Goal: Information Seeking & Learning: Learn about a topic

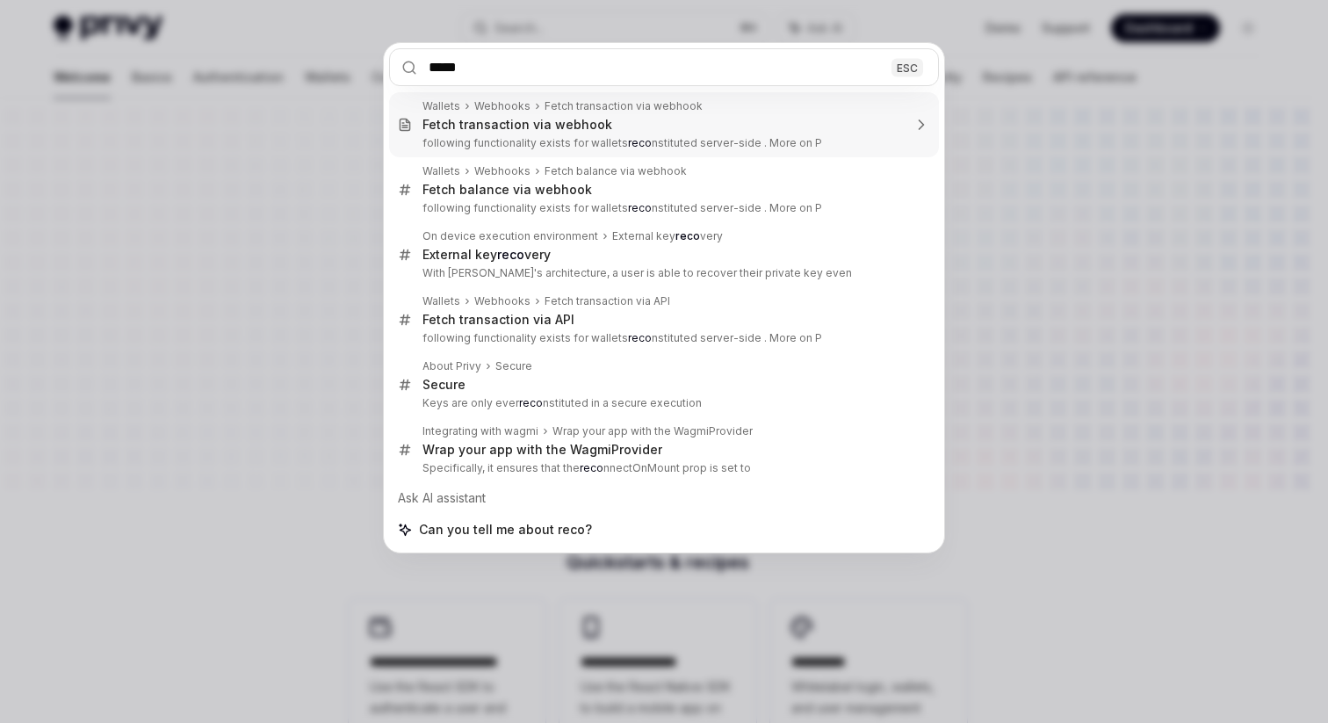
type input "******"
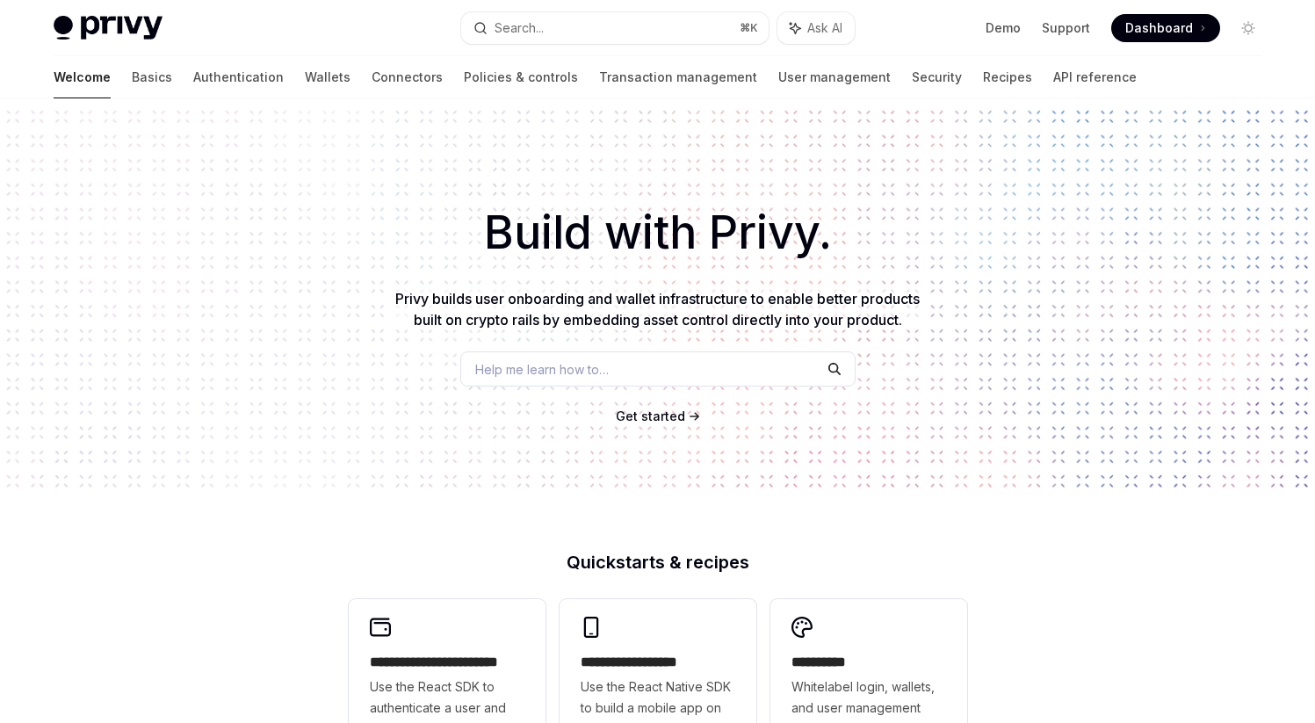
scroll to position [4889, 0]
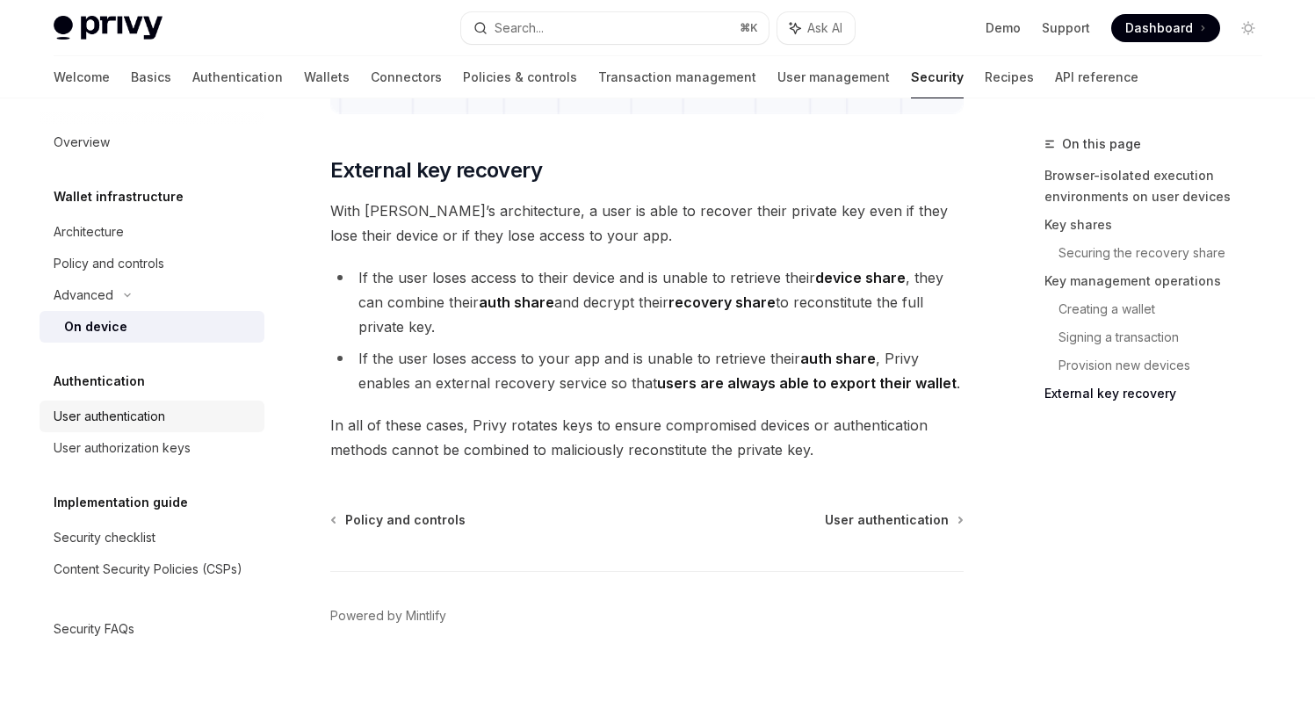
click at [134, 420] on div "User authentication" at bounding box center [110, 416] width 112 height 21
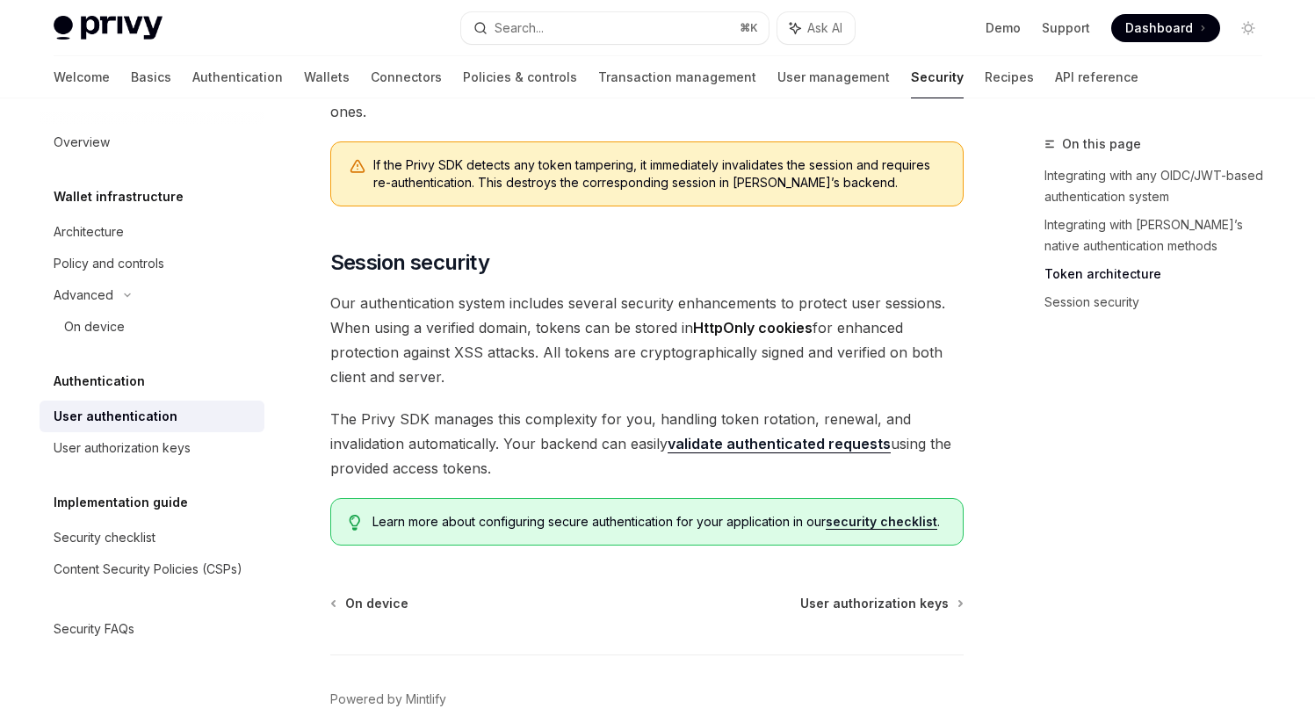
scroll to position [1428, 0]
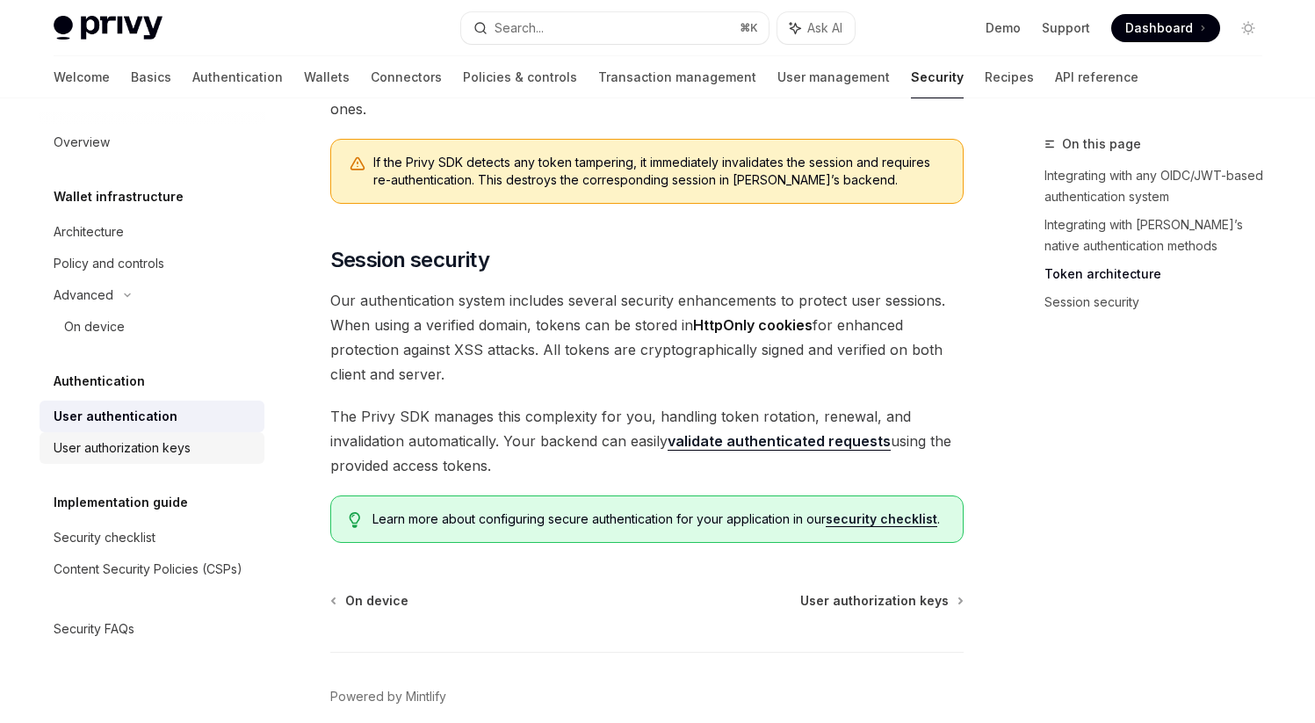
click at [159, 451] on div "User authorization keys" at bounding box center [122, 447] width 137 height 21
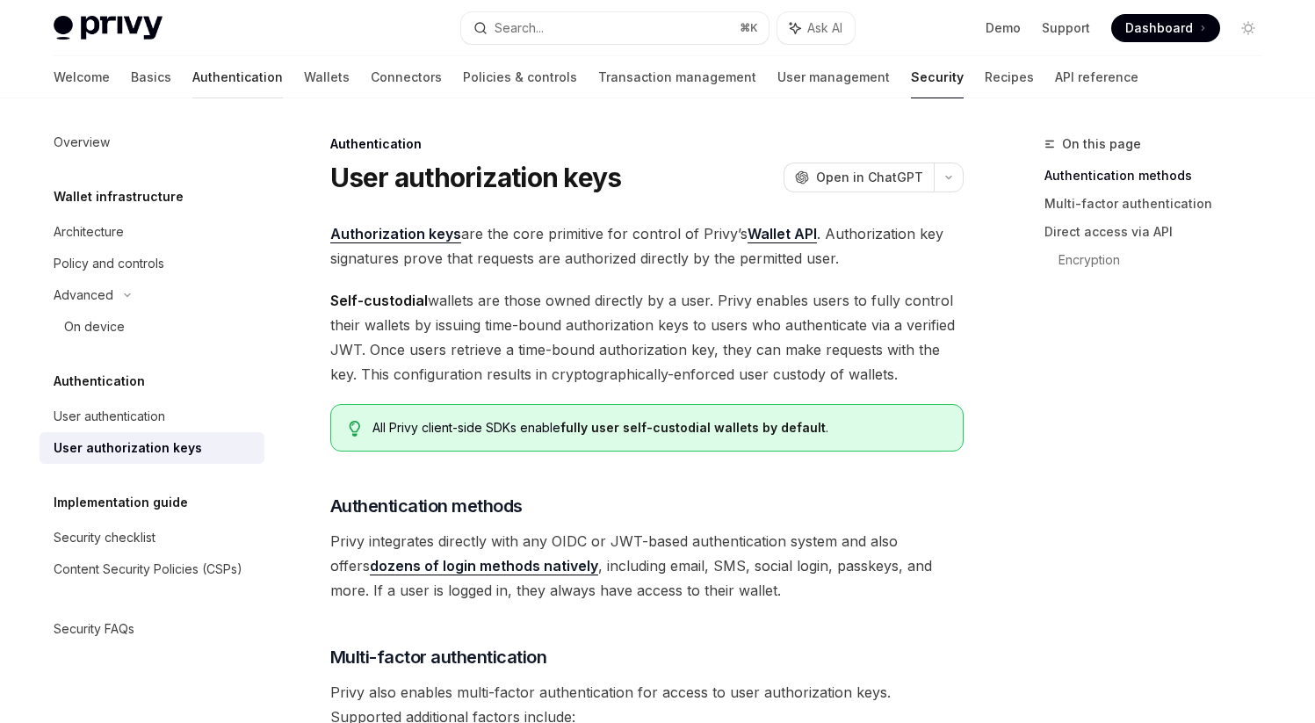
click at [192, 85] on link "Authentication" at bounding box center [237, 77] width 90 height 42
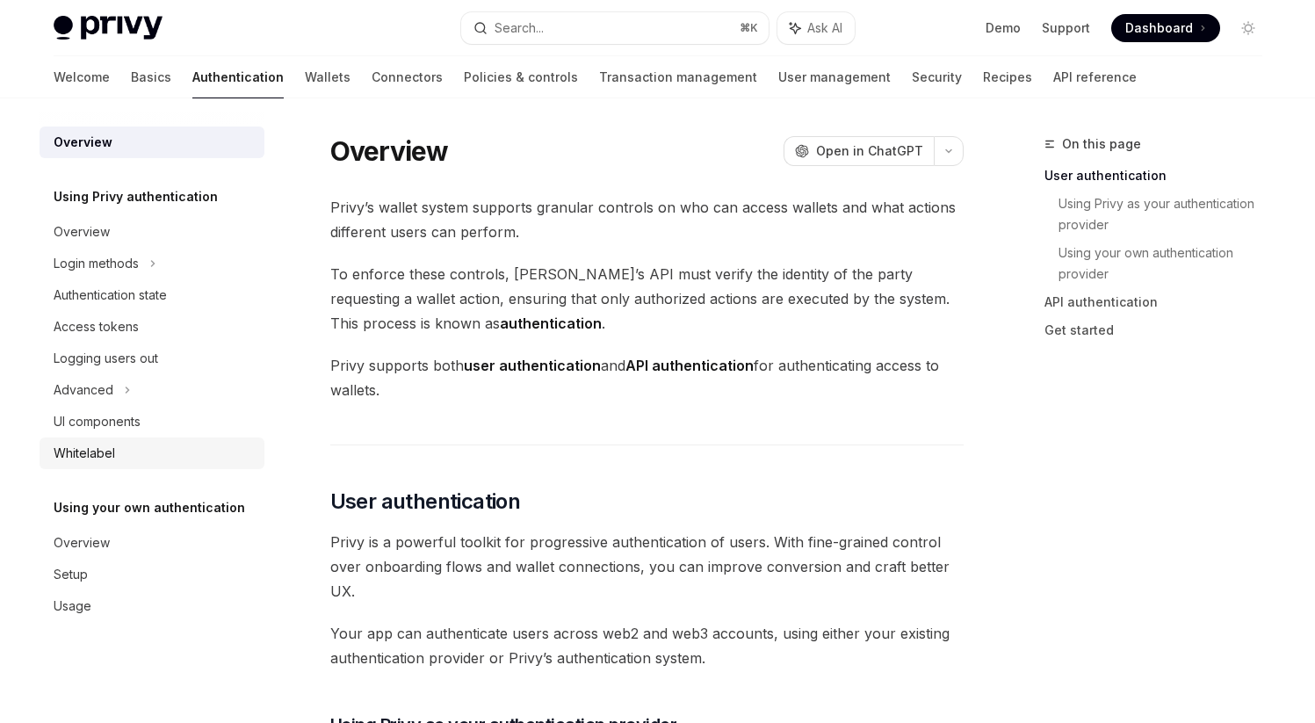
click at [99, 450] on div "Whitelabel" at bounding box center [84, 453] width 61 height 21
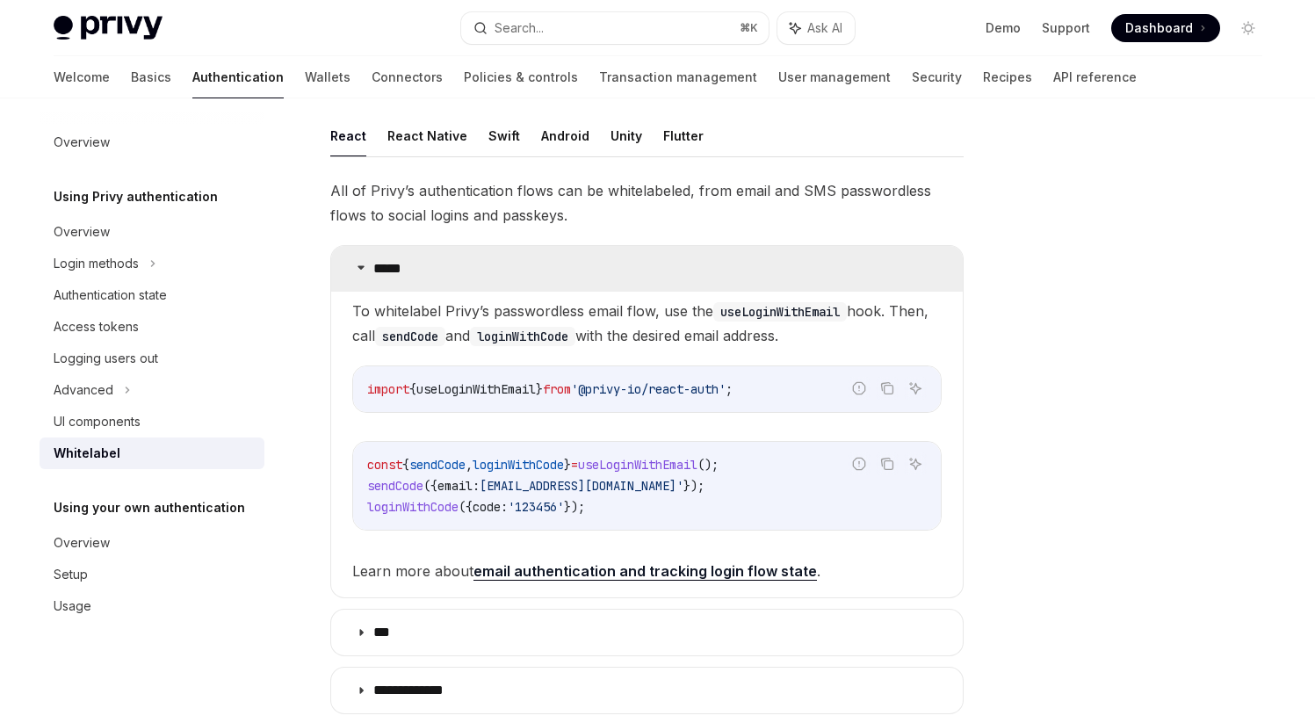
scroll to position [247, 0]
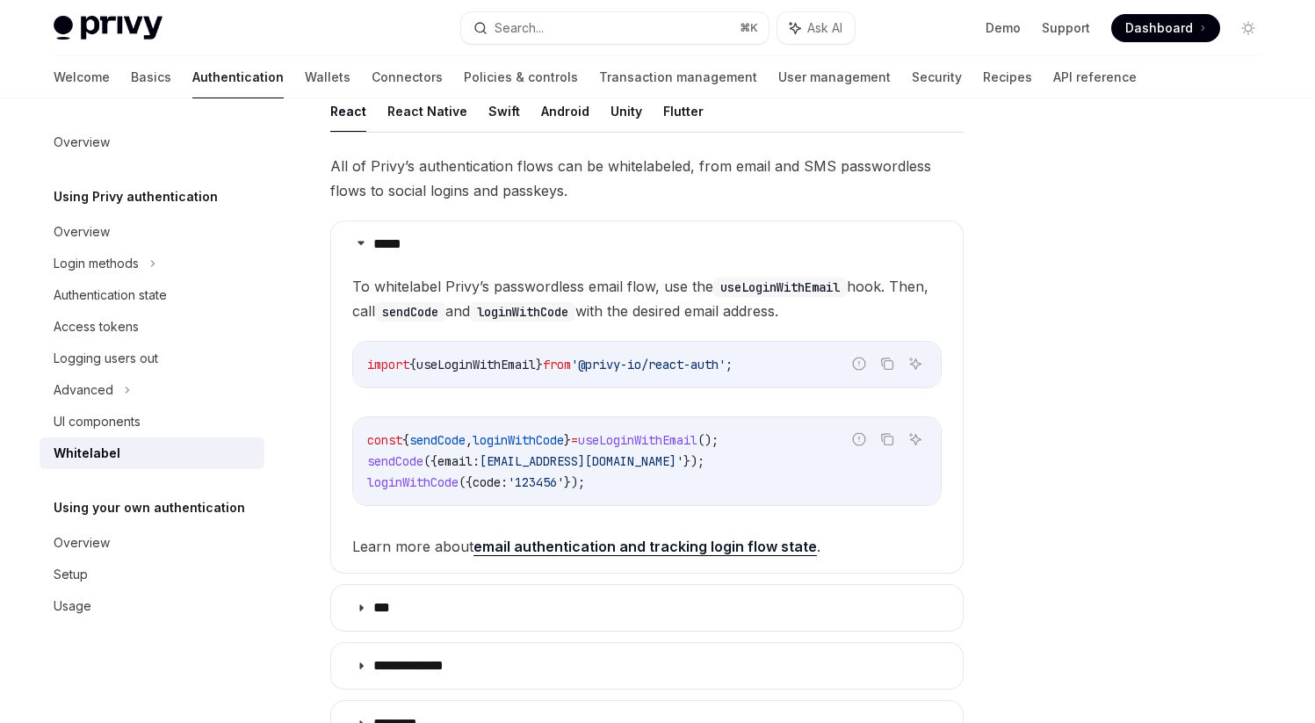
drag, startPoint x: 368, startPoint y: 439, endPoint x: 451, endPoint y: 457, distance: 84.4
click at [371, 440] on span "const" at bounding box center [384, 440] width 35 height 16
click at [461, 457] on span "email:" at bounding box center [458, 461] width 42 height 16
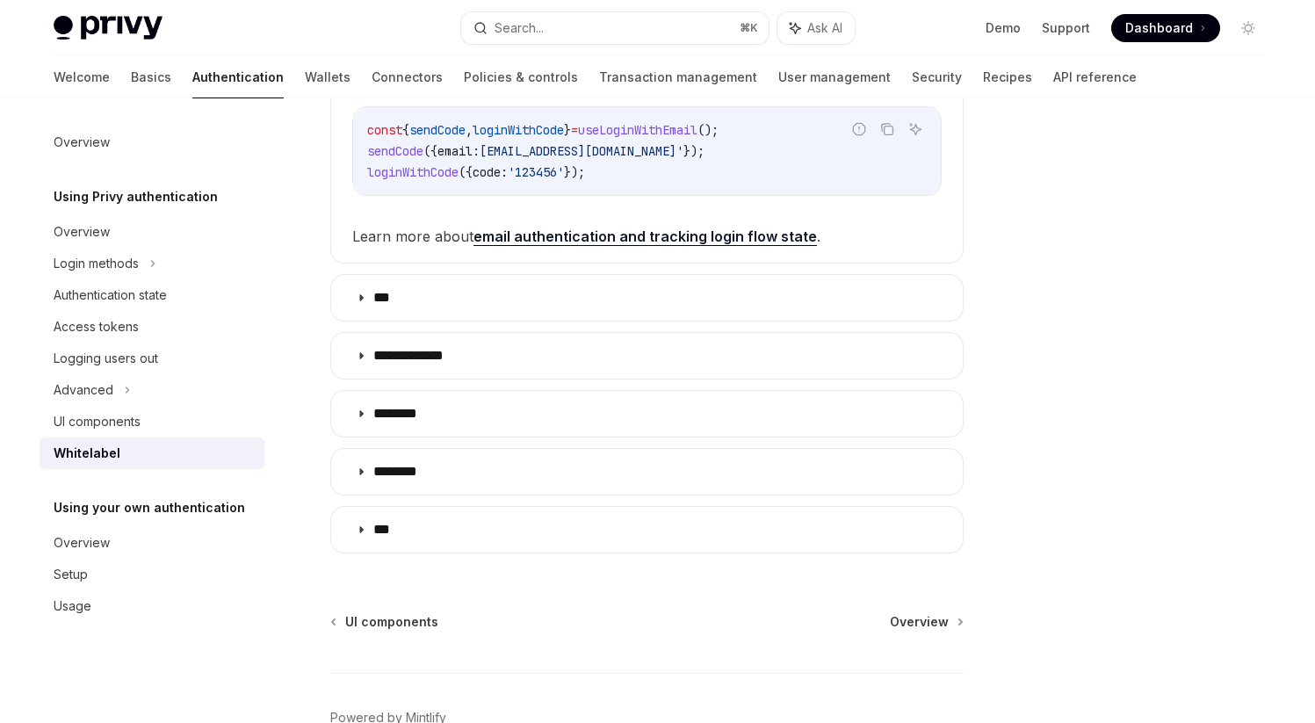
scroll to position [558, 0]
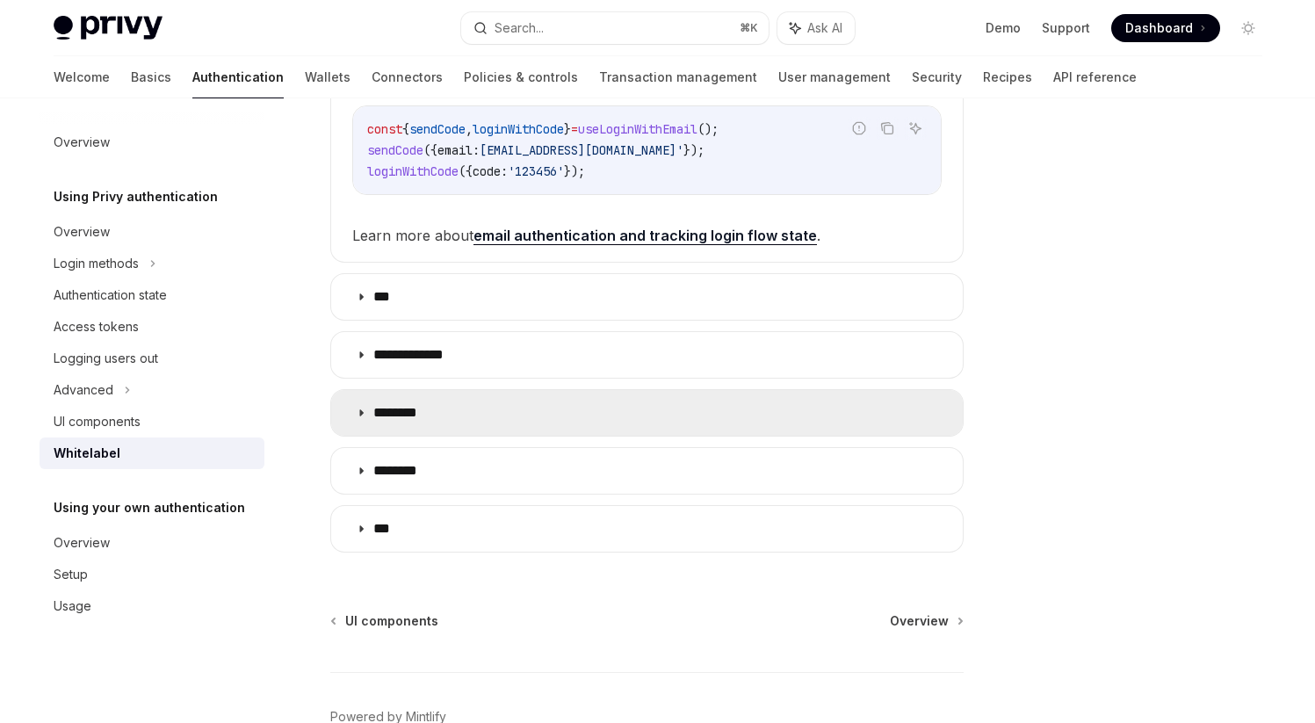
click at [357, 408] on icon at bounding box center [361, 413] width 11 height 11
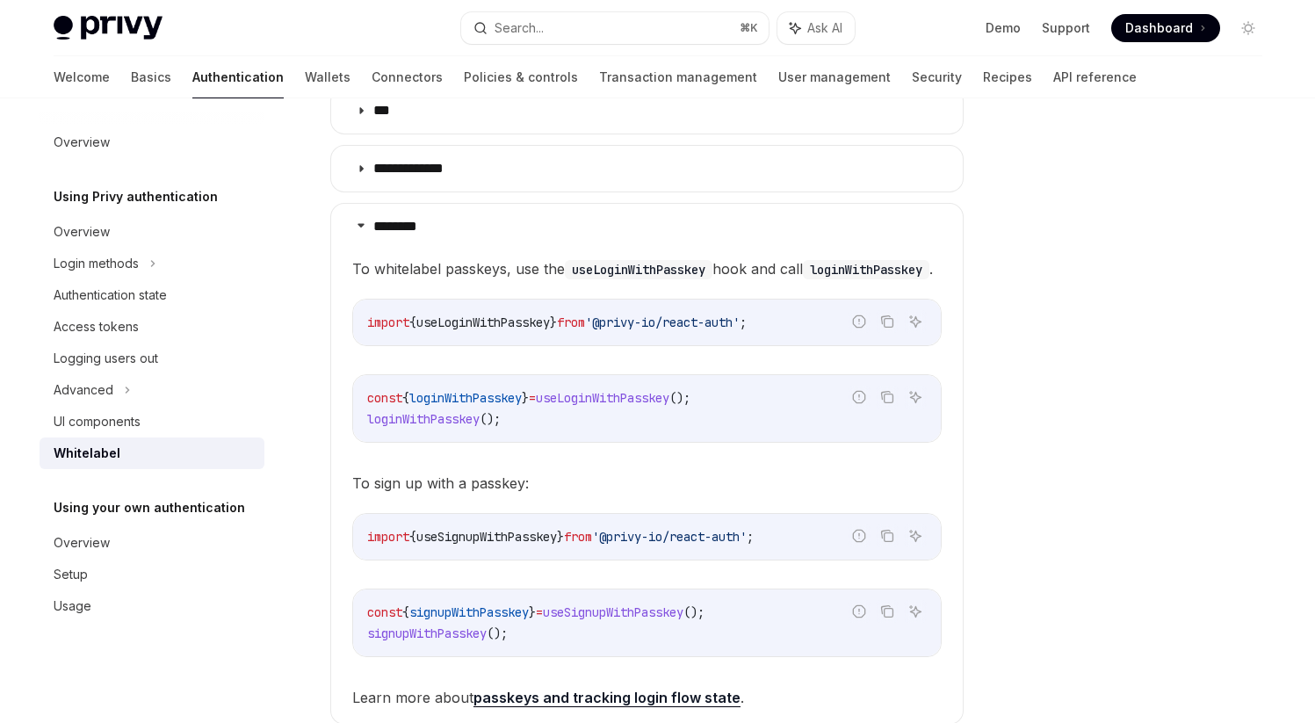
scroll to position [745, 0]
drag, startPoint x: 353, startPoint y: 504, endPoint x: 554, endPoint y: 504, distance: 201.1
click at [554, 494] on span "To sign up with a passkey:" at bounding box center [646, 482] width 589 height 25
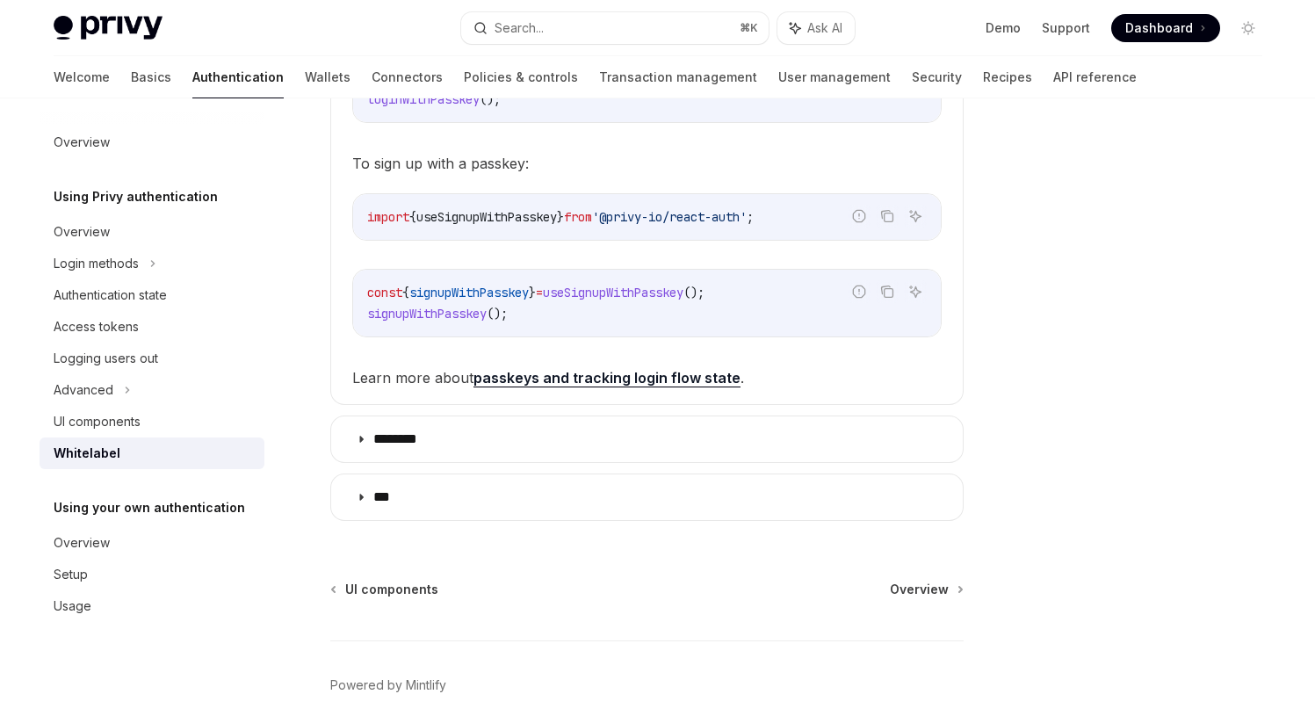
scroll to position [1064, 0]
click at [553, 386] on link "passkeys and tracking login flow state" at bounding box center [606, 377] width 267 height 18
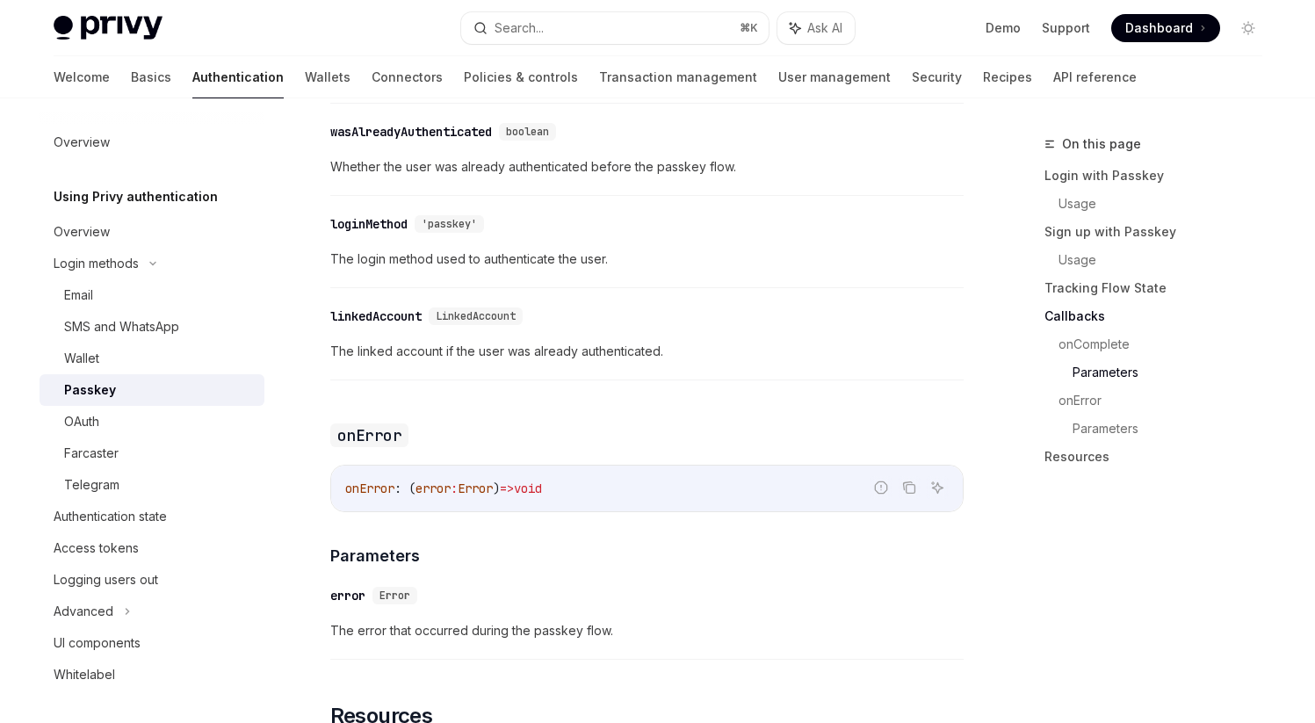
scroll to position [2630, 0]
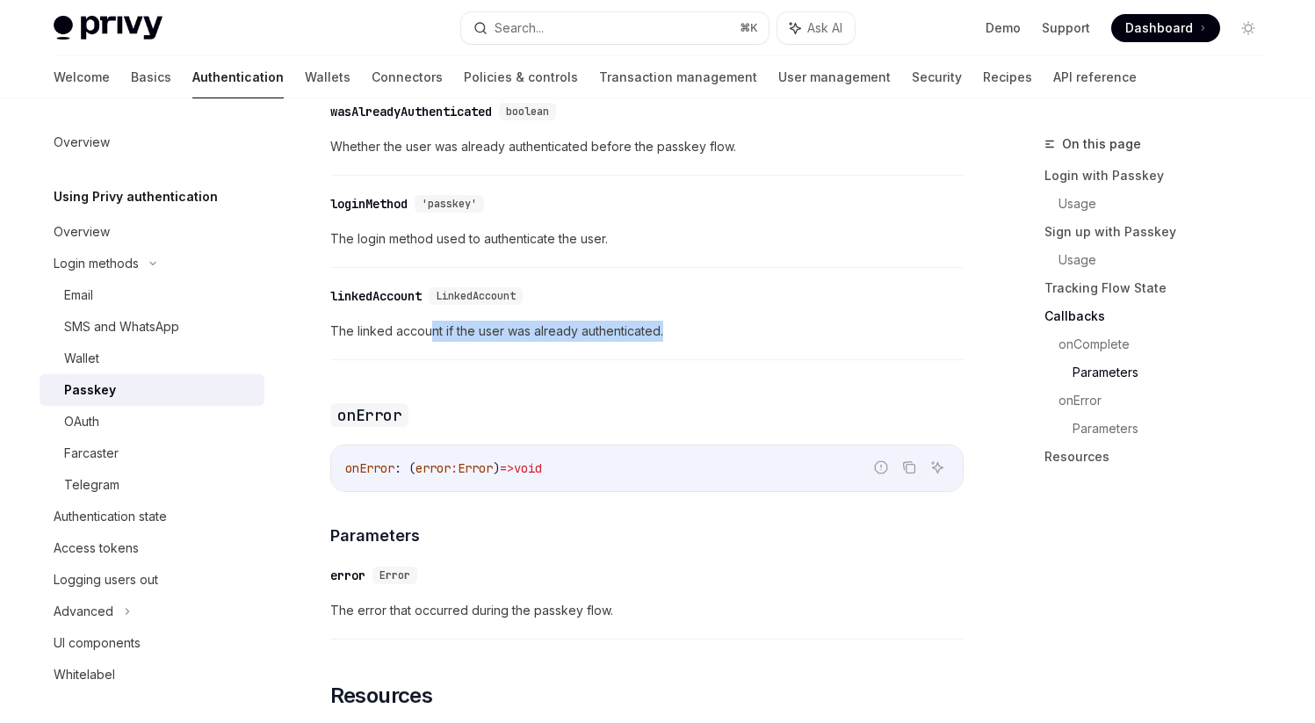
drag, startPoint x: 432, startPoint y: 365, endPoint x: 683, endPoint y: 360, distance: 251.2
click at [683, 342] on span "The linked account if the user was already authenticated." at bounding box center [646, 331] width 633 height 21
drag, startPoint x: 457, startPoint y: 365, endPoint x: 692, endPoint y: 364, distance: 235.4
click at [692, 342] on span "The linked account if the user was already authenticated." at bounding box center [646, 331] width 633 height 21
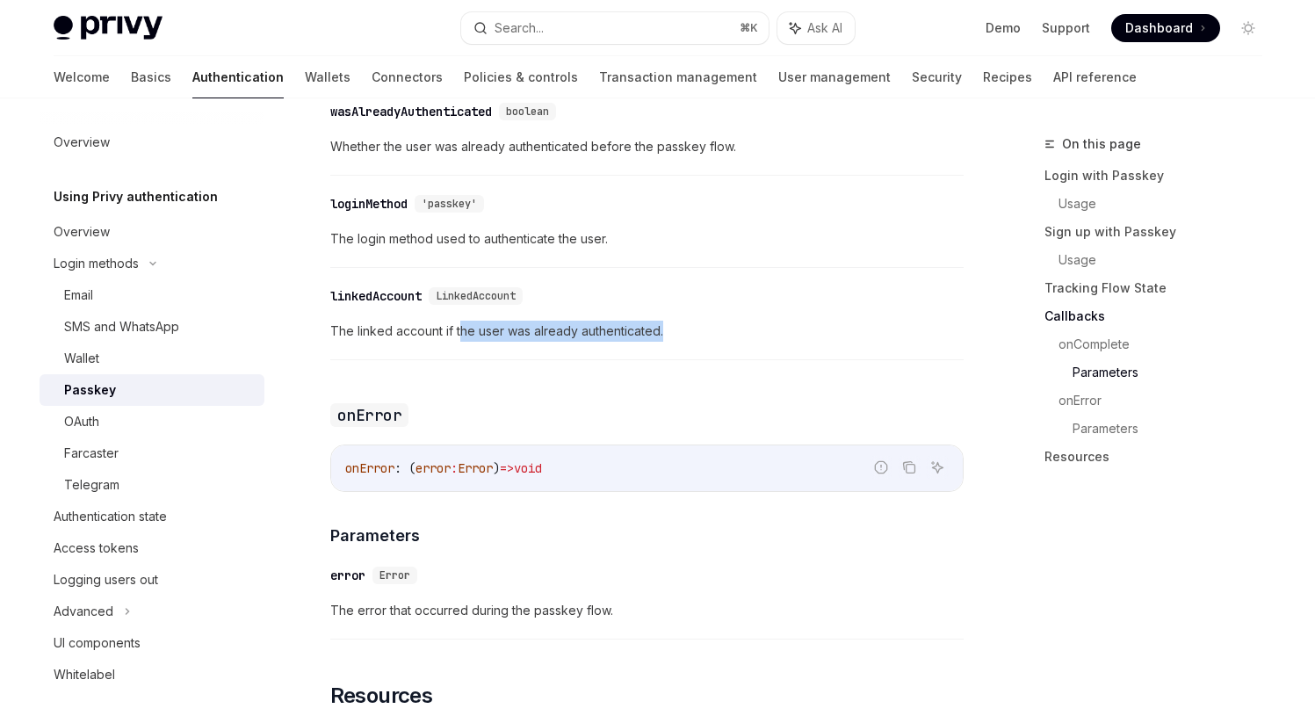
click at [692, 342] on span "The linked account if the user was already authenticated." at bounding box center [646, 331] width 633 height 21
drag, startPoint x: 429, startPoint y: 366, endPoint x: 750, endPoint y: 365, distance: 321.5
click at [751, 342] on span "The linked account if the user was already authenticated." at bounding box center [646, 331] width 633 height 21
click at [558, 342] on span "The linked account if the user was already authenticated." at bounding box center [646, 331] width 633 height 21
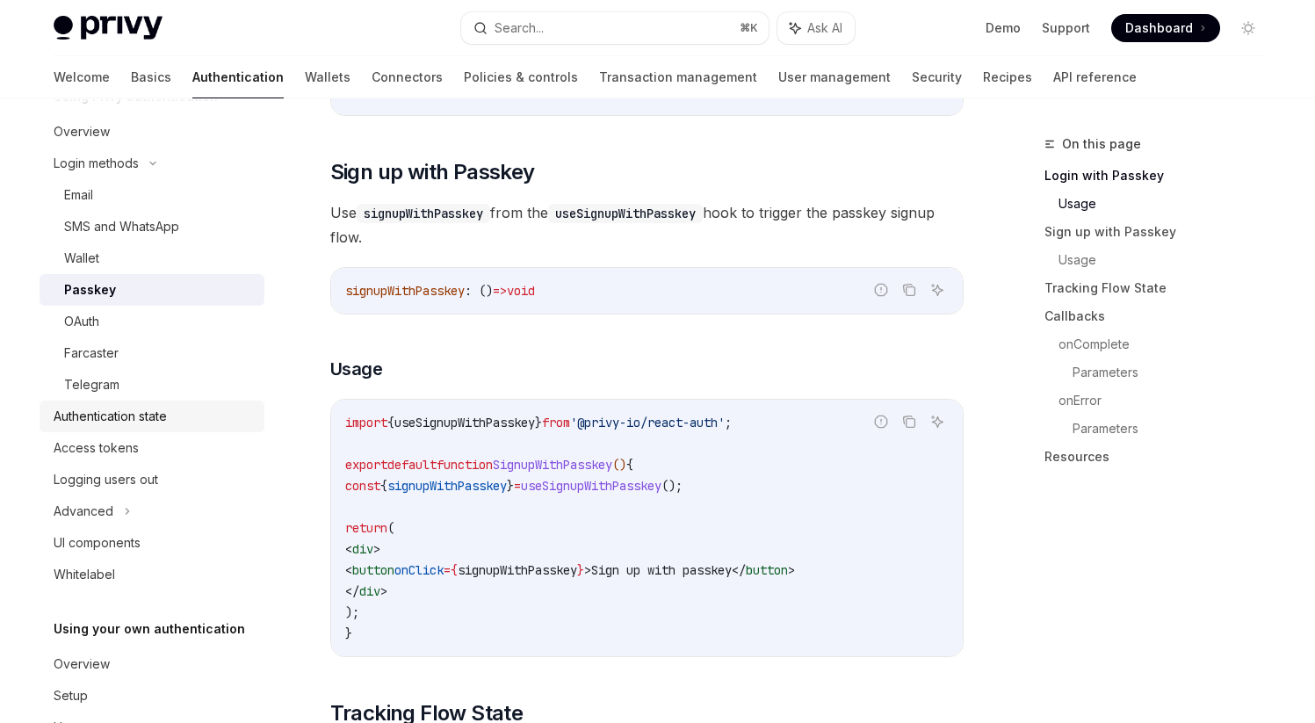
scroll to position [155, 0]
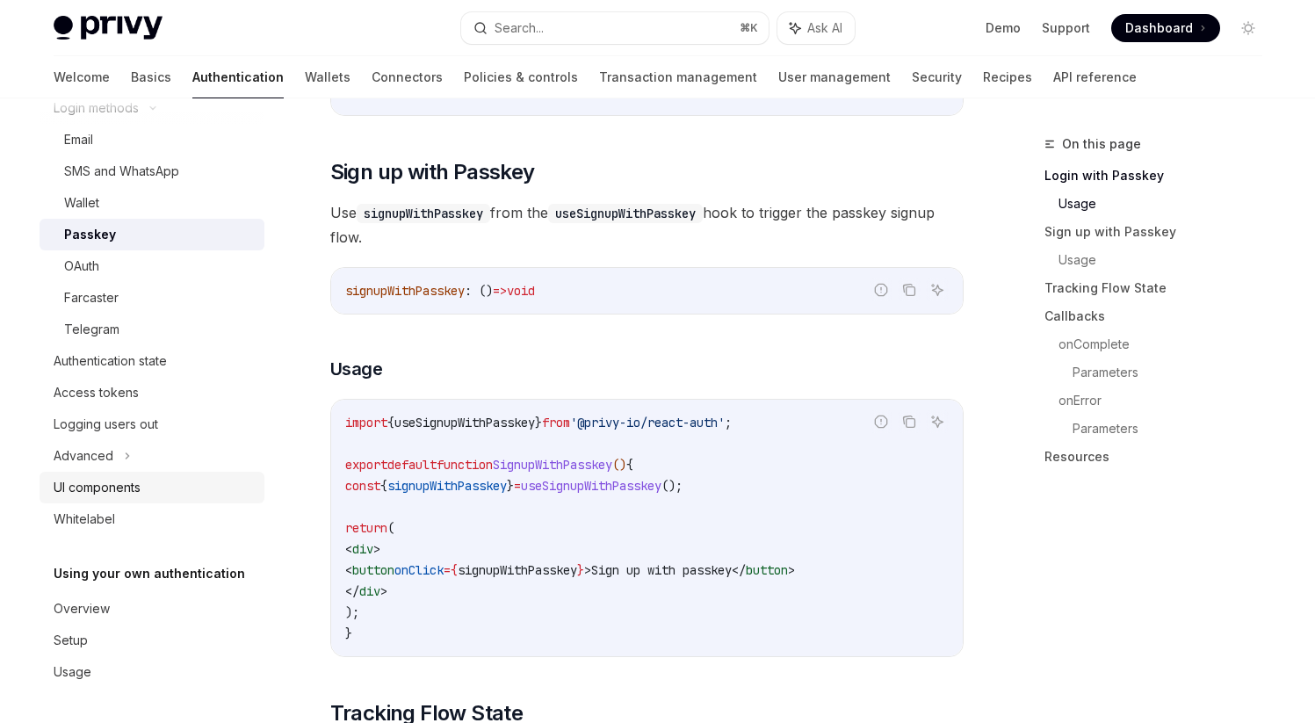
click at [93, 482] on div "UI components" at bounding box center [97, 487] width 87 height 21
type textarea "*"
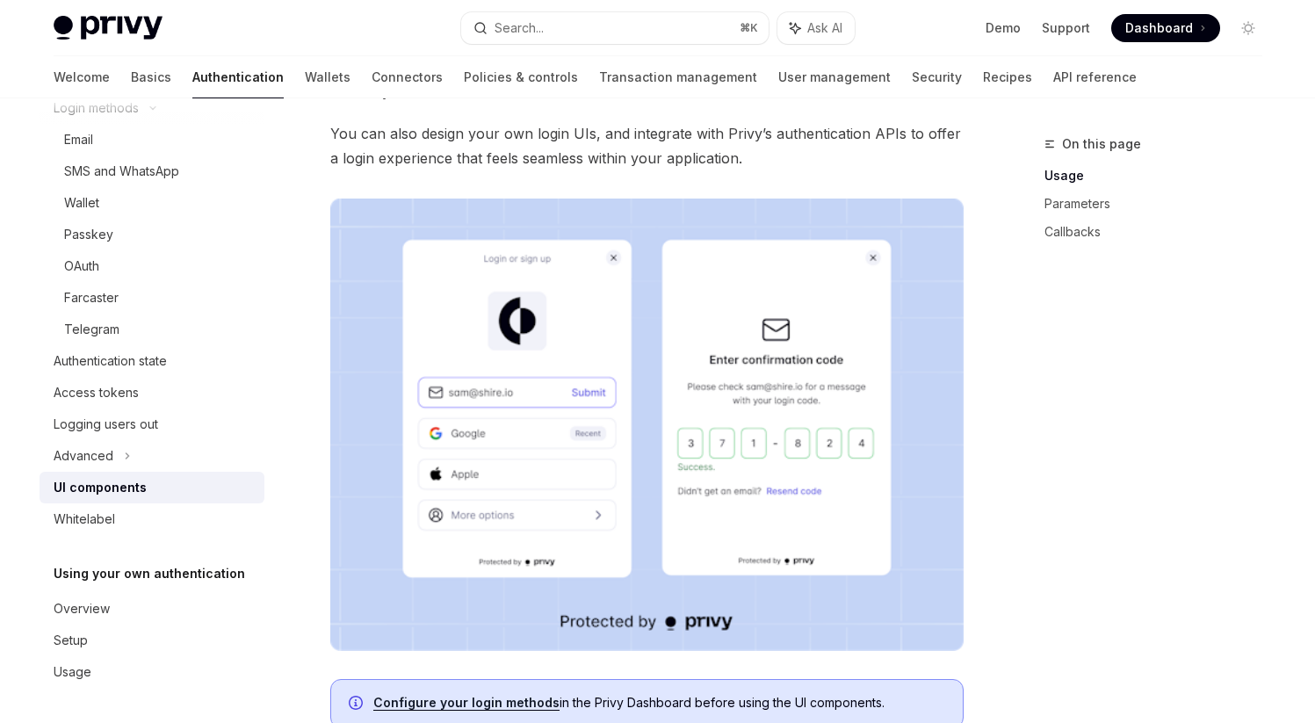
scroll to position [230, 0]
